Goal: Information Seeking & Learning: Learn about a topic

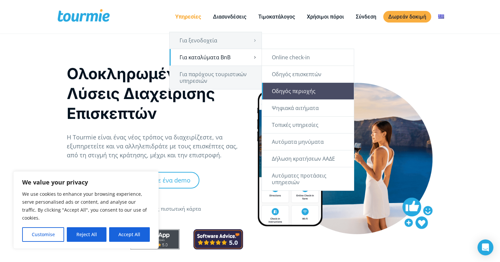
click at [287, 89] on link "Οδηγός περιοχής" at bounding box center [308, 91] width 92 height 17
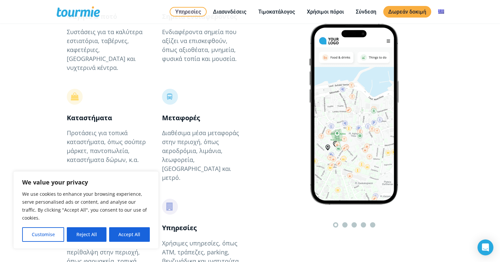
scroll to position [403, 0]
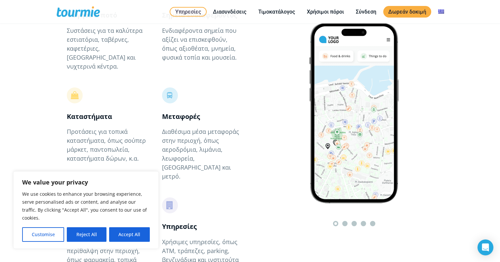
click at [345, 221] on li at bounding box center [345, 223] width 5 height 5
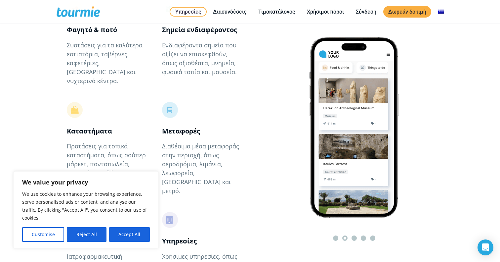
scroll to position [0, 0]
click at [353, 235] on li at bounding box center [354, 237] width 5 height 5
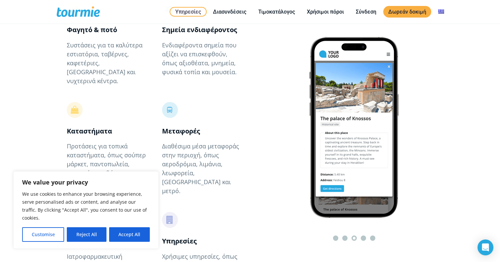
click at [361, 234] on ol at bounding box center [355, 238] width 60 height 9
click at [362, 235] on li at bounding box center [363, 237] width 5 height 5
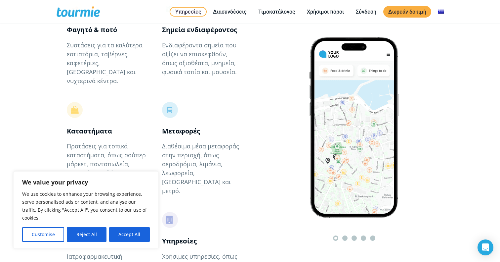
click at [347, 235] on li at bounding box center [345, 237] width 5 height 5
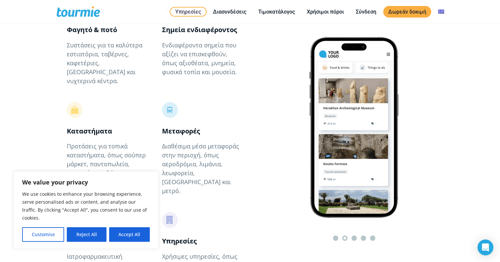
click at [356, 235] on li at bounding box center [354, 237] width 5 height 5
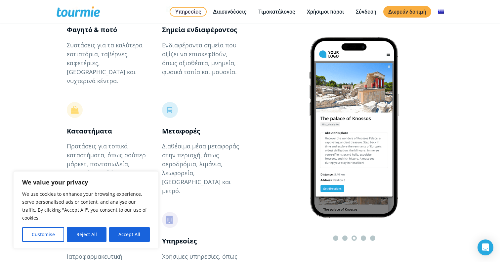
click at [345, 235] on li at bounding box center [345, 237] width 5 height 5
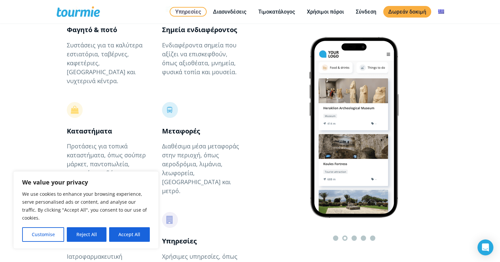
click at [354, 235] on li at bounding box center [354, 237] width 5 height 5
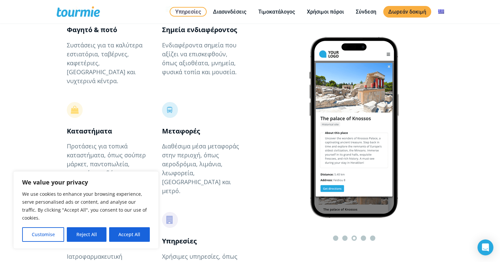
click at [362, 235] on li at bounding box center [363, 237] width 5 height 5
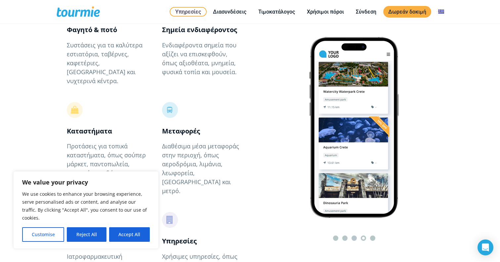
click at [371, 235] on li at bounding box center [372, 237] width 5 height 5
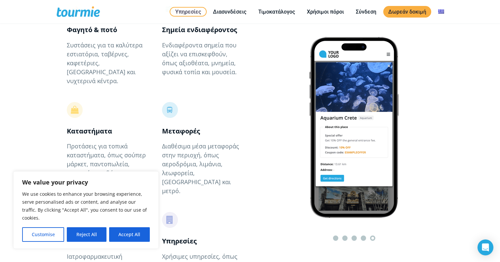
click at [337, 235] on li at bounding box center [335, 237] width 5 height 5
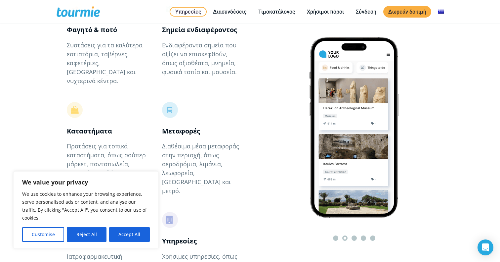
click at [352, 235] on li at bounding box center [354, 237] width 5 height 5
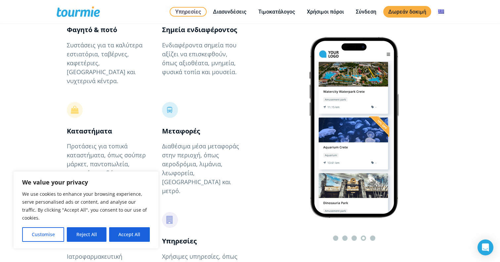
click at [376, 234] on ol at bounding box center [355, 238] width 60 height 9
click at [374, 235] on li at bounding box center [372, 237] width 5 height 5
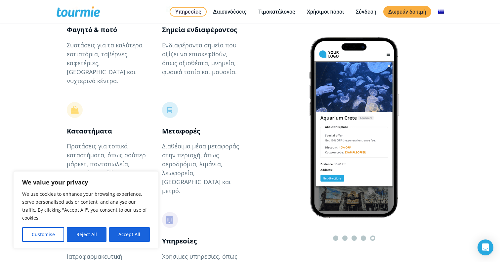
click at [347, 235] on li at bounding box center [345, 237] width 5 height 5
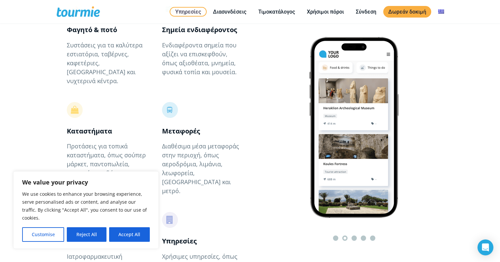
click at [353, 235] on li at bounding box center [354, 237] width 5 height 5
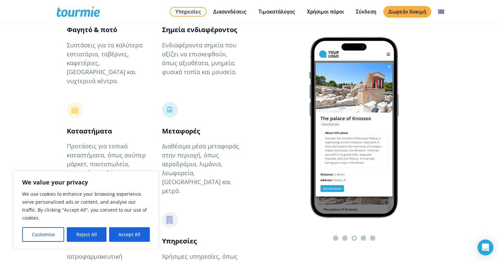
click at [363, 235] on li at bounding box center [363, 237] width 5 height 5
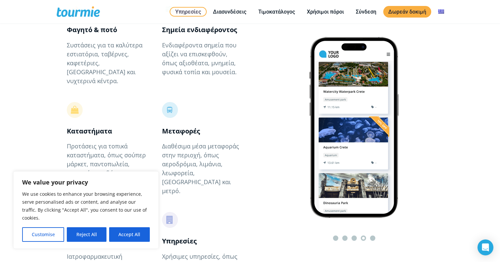
click at [375, 235] on li at bounding box center [372, 237] width 5 height 5
click at [351, 234] on ol at bounding box center [355, 238] width 60 height 9
click at [352, 234] on ol at bounding box center [355, 238] width 60 height 9
click at [353, 235] on li at bounding box center [354, 237] width 5 height 5
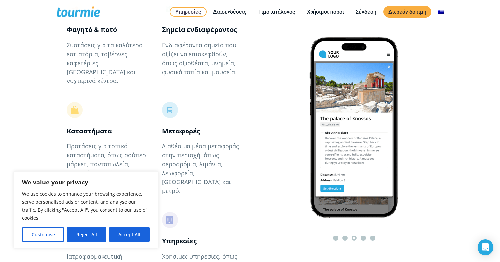
click at [365, 235] on li at bounding box center [363, 237] width 5 height 5
